Goal: Navigation & Orientation: Find specific page/section

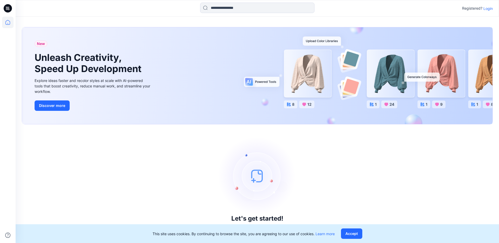
click at [483, 8] on div "Registered? Login" at bounding box center [477, 8] width 31 height 6
click at [489, 9] on p "Login" at bounding box center [487, 8] width 9 height 5
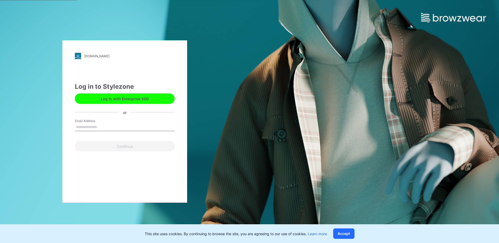
click at [103, 128] on input "Email Address" at bounding box center [125, 127] width 100 height 8
click at [123, 127] on input "**********" at bounding box center [125, 127] width 100 height 8
click at [136, 123] on input "**********" at bounding box center [125, 127] width 100 height 8
click at [135, 126] on input "**********" at bounding box center [125, 127] width 100 height 8
click at [134, 126] on input "**********" at bounding box center [125, 127] width 100 height 8
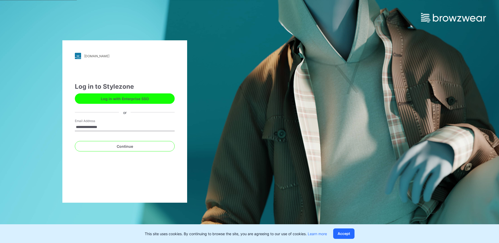
click at [134, 126] on input "**********" at bounding box center [125, 127] width 100 height 8
click at [136, 125] on input "**********" at bounding box center [125, 127] width 100 height 8
type input "**********"
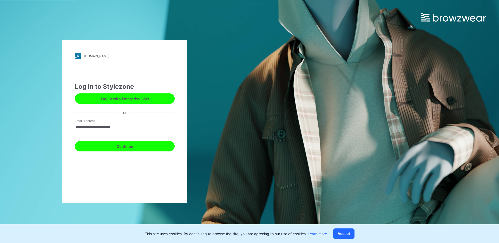
click at [122, 141] on button "Continue" at bounding box center [125, 146] width 100 height 10
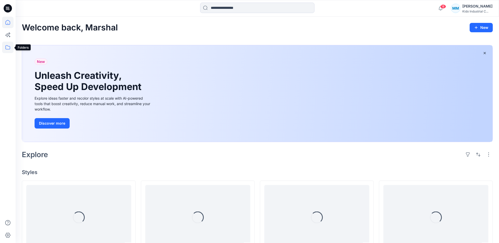
click at [10, 49] on icon at bounding box center [7, 47] width 5 height 4
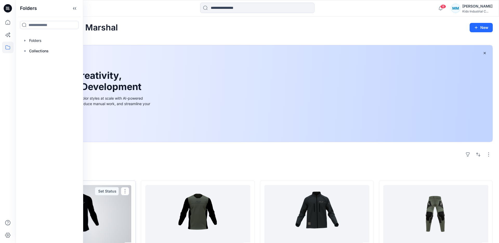
click at [89, 205] on div at bounding box center [78, 217] width 105 height 65
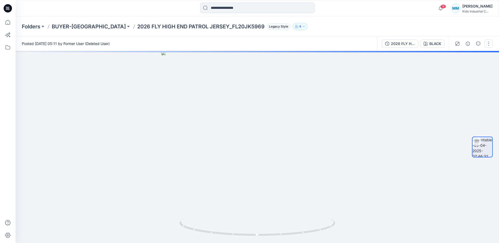
click at [488, 43] on button "button" at bounding box center [489, 44] width 8 height 8
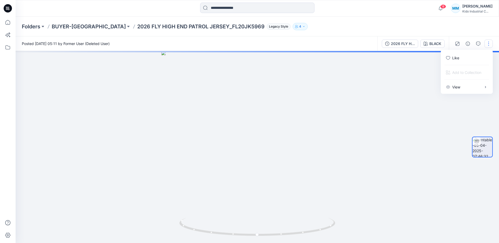
click at [488, 43] on button "button" at bounding box center [489, 44] width 8 height 8
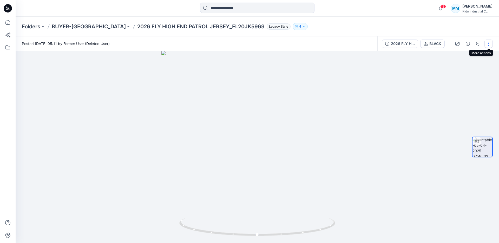
click at [487, 43] on button "button" at bounding box center [489, 44] width 8 height 8
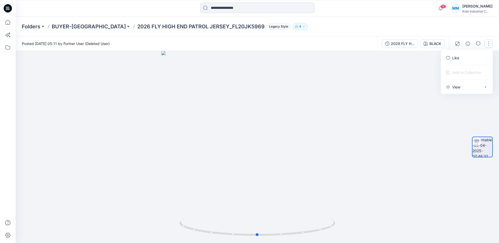
click at [402, 66] on div at bounding box center [257, 147] width 483 height 192
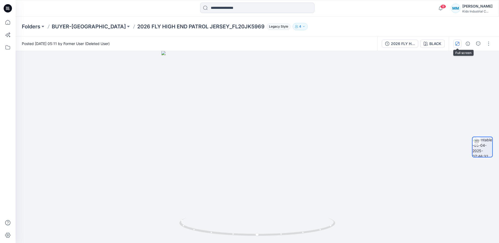
click at [454, 43] on button "button" at bounding box center [457, 44] width 8 height 8
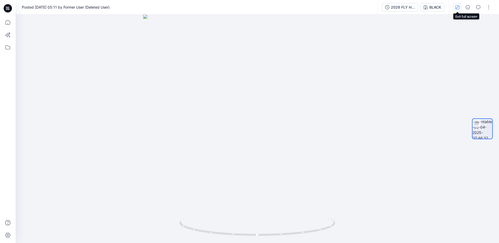
click at [455, 6] on icon "button" at bounding box center [457, 7] width 4 height 4
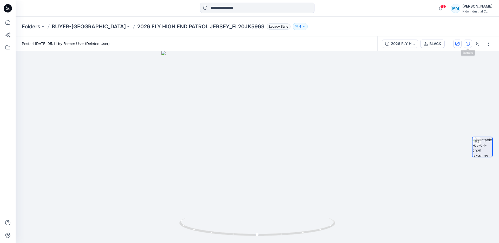
click at [465, 44] on button "button" at bounding box center [468, 44] width 8 height 8
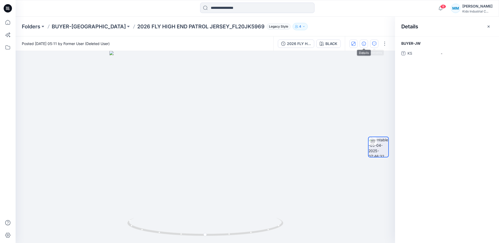
click at [375, 44] on icon "button" at bounding box center [374, 44] width 4 height 4
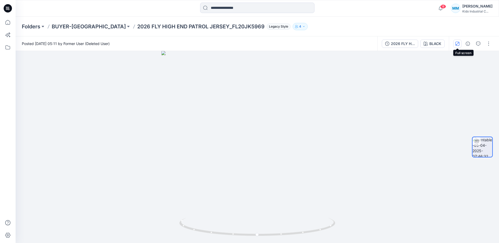
click at [457, 43] on icon "button" at bounding box center [457, 43] width 3 height 3
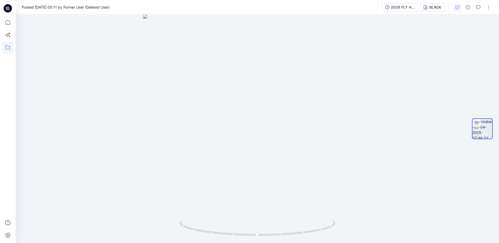
click at [3, 49] on icon at bounding box center [7, 47] width 11 height 11
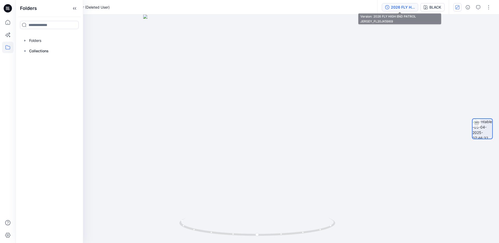
click at [400, 6] on div "2026 FLY HIGH END PATROL JERSEY_FL20JK5969" at bounding box center [403, 7] width 24 height 6
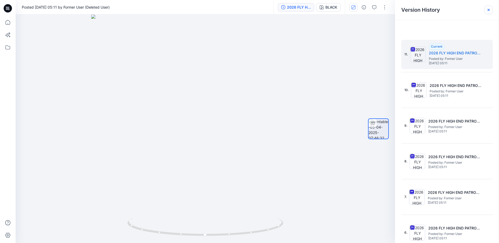
click at [488, 10] on icon at bounding box center [489, 10] width 2 height 2
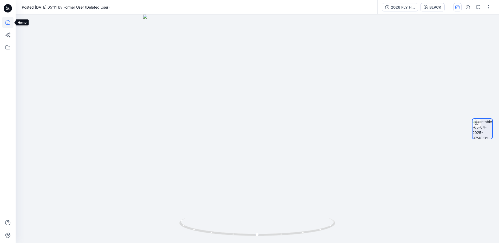
click at [4, 21] on icon at bounding box center [7, 22] width 11 height 11
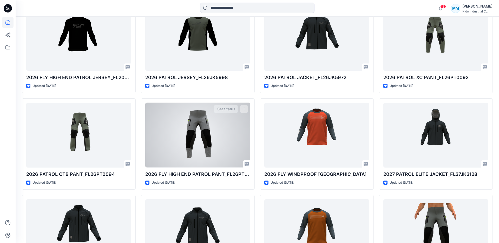
scroll to position [197, 0]
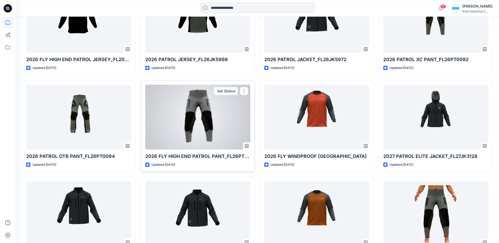
click at [215, 99] on div at bounding box center [197, 117] width 105 height 65
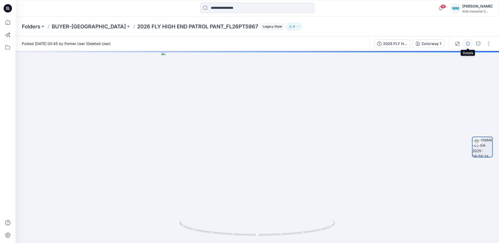
click at [467, 44] on icon "button" at bounding box center [468, 44] width 4 height 4
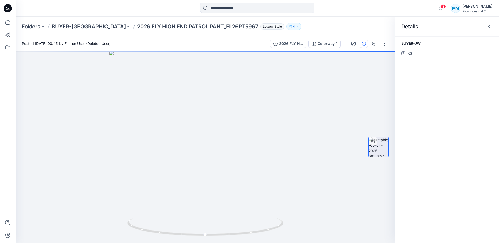
click at [413, 51] on span "KS" at bounding box center [423, 53] width 31 height 7
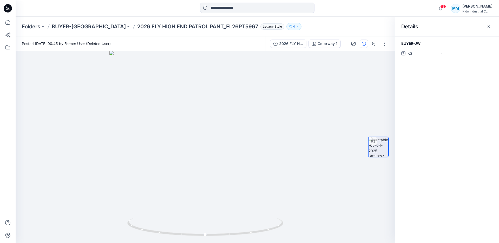
drag, startPoint x: 412, startPoint y: 53, endPoint x: 397, endPoint y: 52, distance: 15.6
click at [411, 53] on span "KS" at bounding box center [423, 53] width 31 height 7
click at [348, 42] on div at bounding box center [369, 43] width 48 height 15
click at [316, 45] on icon "button" at bounding box center [314, 44] width 4 height 4
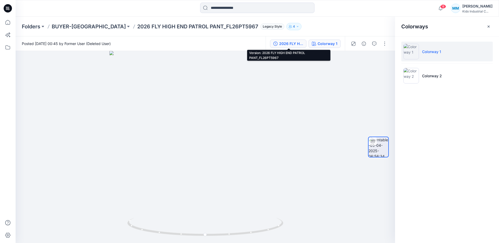
click at [283, 45] on div "2026 FLY HIGH END PATROL PANT_FL26PT5967" at bounding box center [291, 44] width 24 height 6
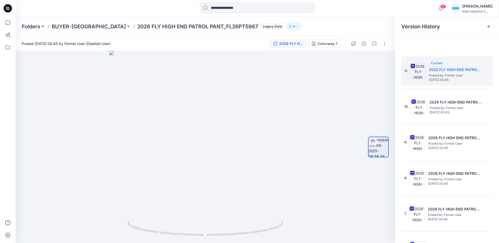
click at [293, 25] on p "4" at bounding box center [294, 27] width 2 height 6
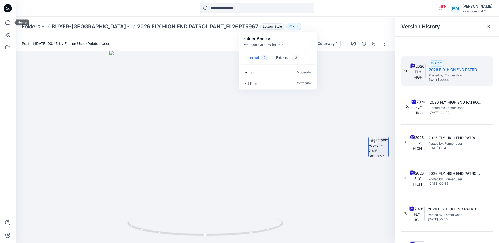
drag, startPoint x: 9, startPoint y: 24, endPoint x: 14, endPoint y: 50, distance: 26.3
click at [9, 24] on icon at bounding box center [7, 22] width 11 height 11
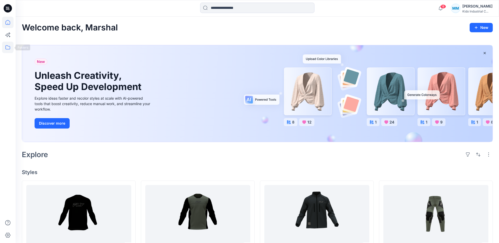
click at [7, 51] on icon at bounding box center [7, 47] width 11 height 11
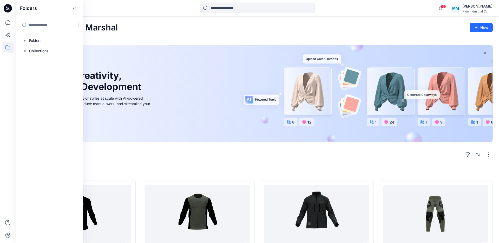
click at [198, 23] on div "Welcome back, Marshal New" at bounding box center [257, 28] width 471 height 10
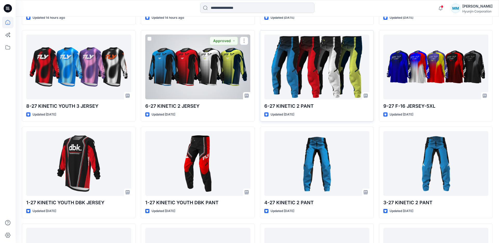
scroll to position [248, 0]
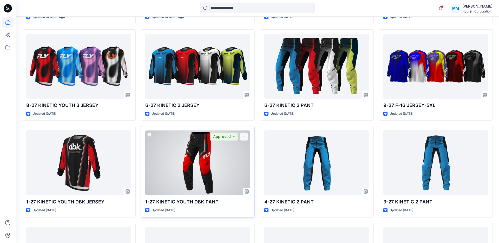
click at [188, 158] on div at bounding box center [197, 162] width 105 height 65
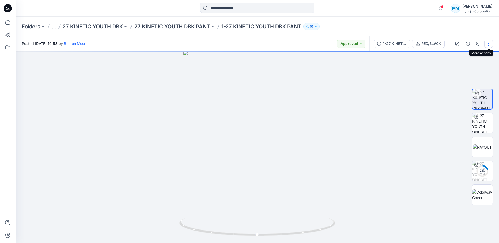
click at [489, 44] on button "button" at bounding box center [489, 44] width 8 height 8
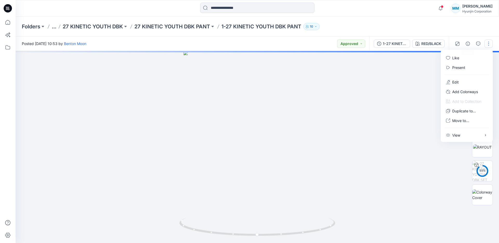
click at [328, 79] on div at bounding box center [257, 147] width 483 height 192
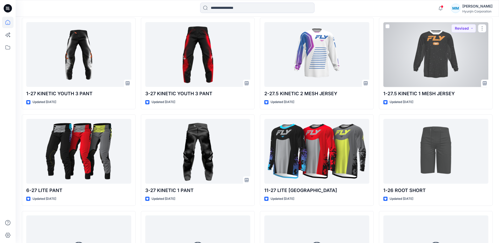
scroll to position [839, 0]
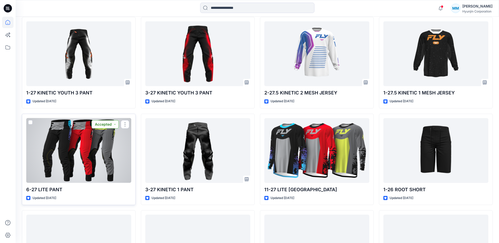
click at [105, 128] on button "Accepted" at bounding box center [104, 124] width 27 height 8
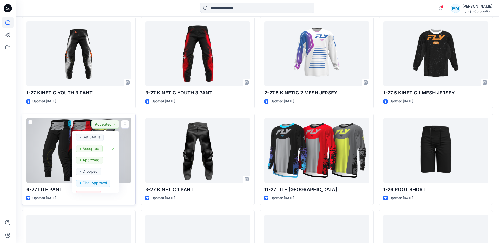
click at [30, 137] on div at bounding box center [78, 150] width 105 height 65
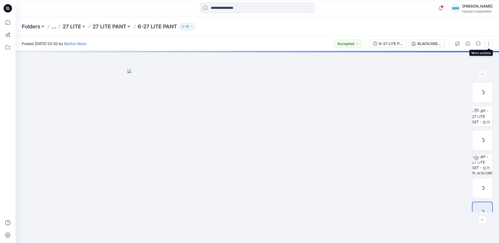
click at [489, 42] on button "button" at bounding box center [489, 44] width 8 height 8
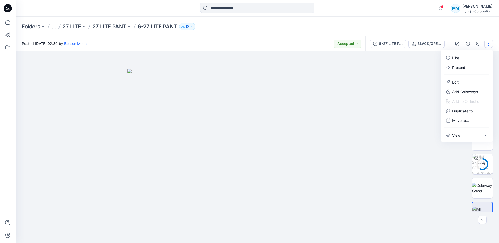
click at [489, 42] on button "button" at bounding box center [489, 44] width 8 height 8
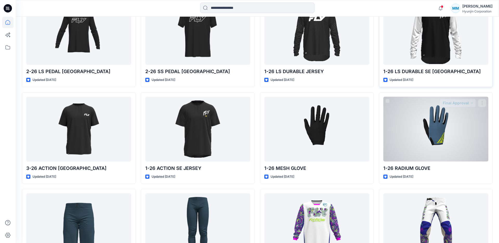
scroll to position [1107, 0]
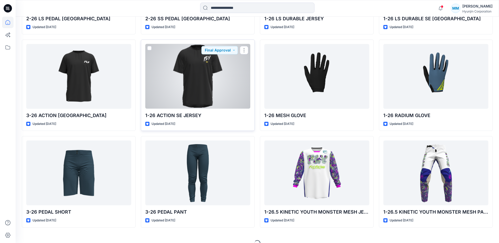
click at [195, 84] on div at bounding box center [197, 76] width 105 height 65
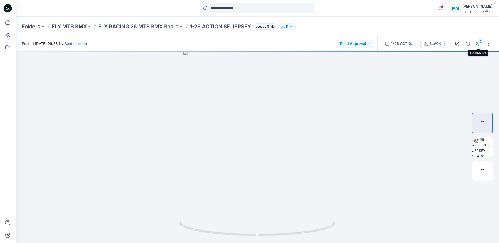
click at [480, 45] on icon "button" at bounding box center [478, 44] width 4 height 4
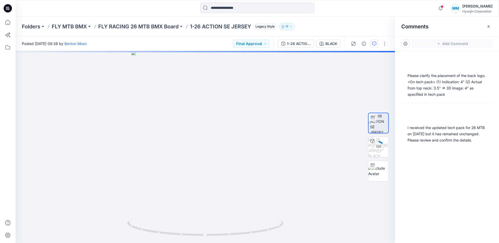
click at [480, 45] on div "Posted [DATE] 09:38 by [PERSON_NAME] Final Approval 1-26 ACTION SE JERSEY BLACK…" at bounding box center [257, 139] width 483 height 206
click at [384, 42] on button "button" at bounding box center [385, 44] width 8 height 8
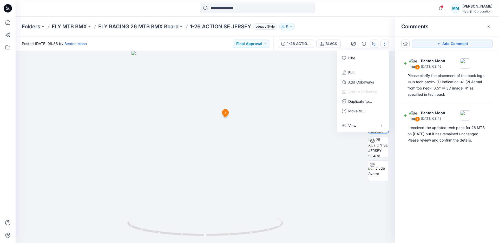
click at [298, 64] on div at bounding box center [205, 147] width 379 height 192
